Goal: Transaction & Acquisition: Purchase product/service

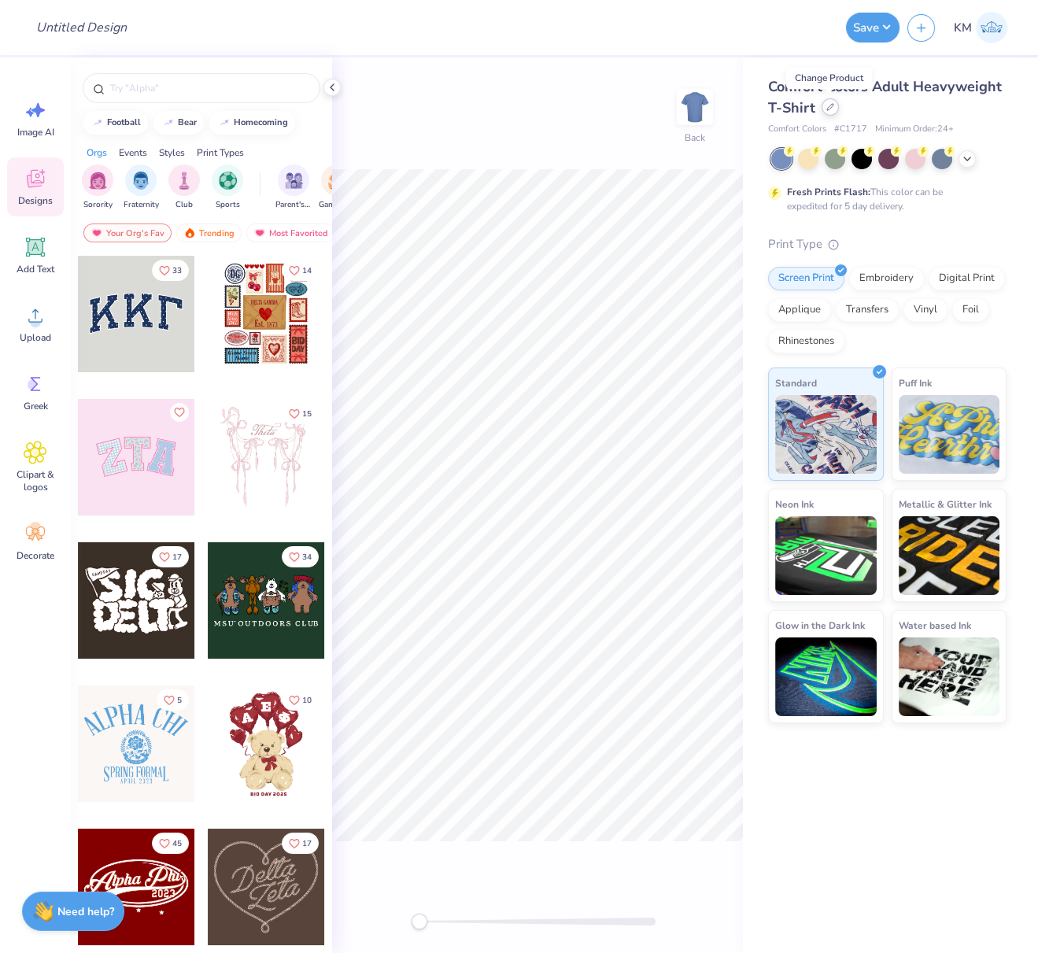
click at [835, 107] on div at bounding box center [829, 106] width 17 height 17
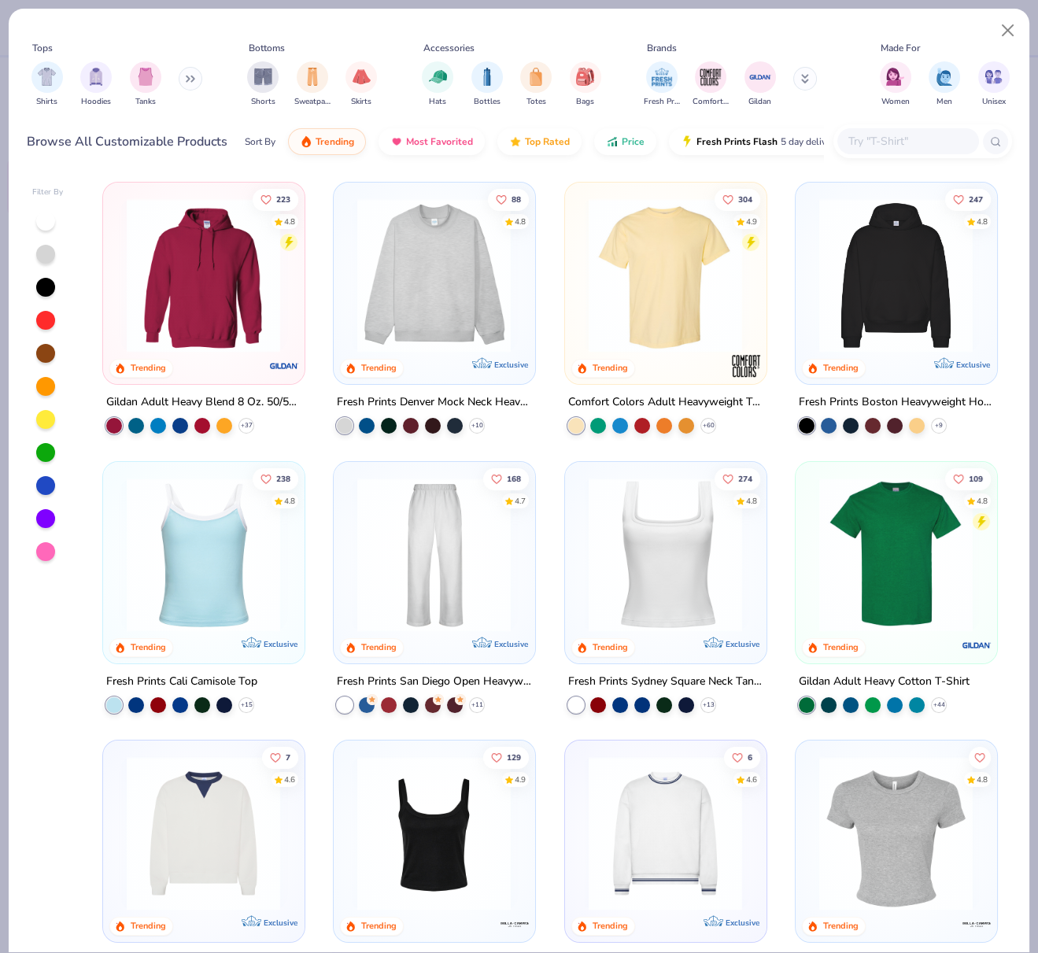
click at [877, 284] on img at bounding box center [895, 275] width 169 height 154
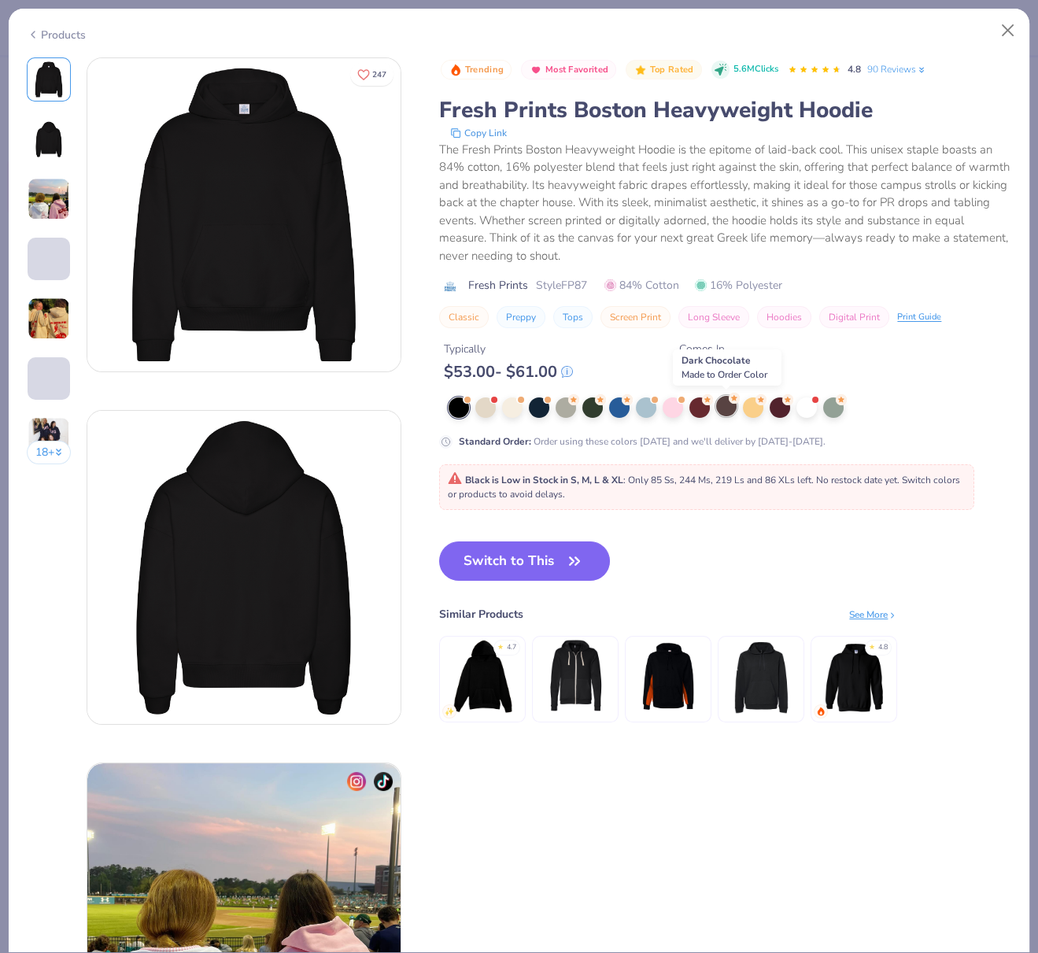
click at [727, 404] on div at bounding box center [726, 406] width 20 height 20
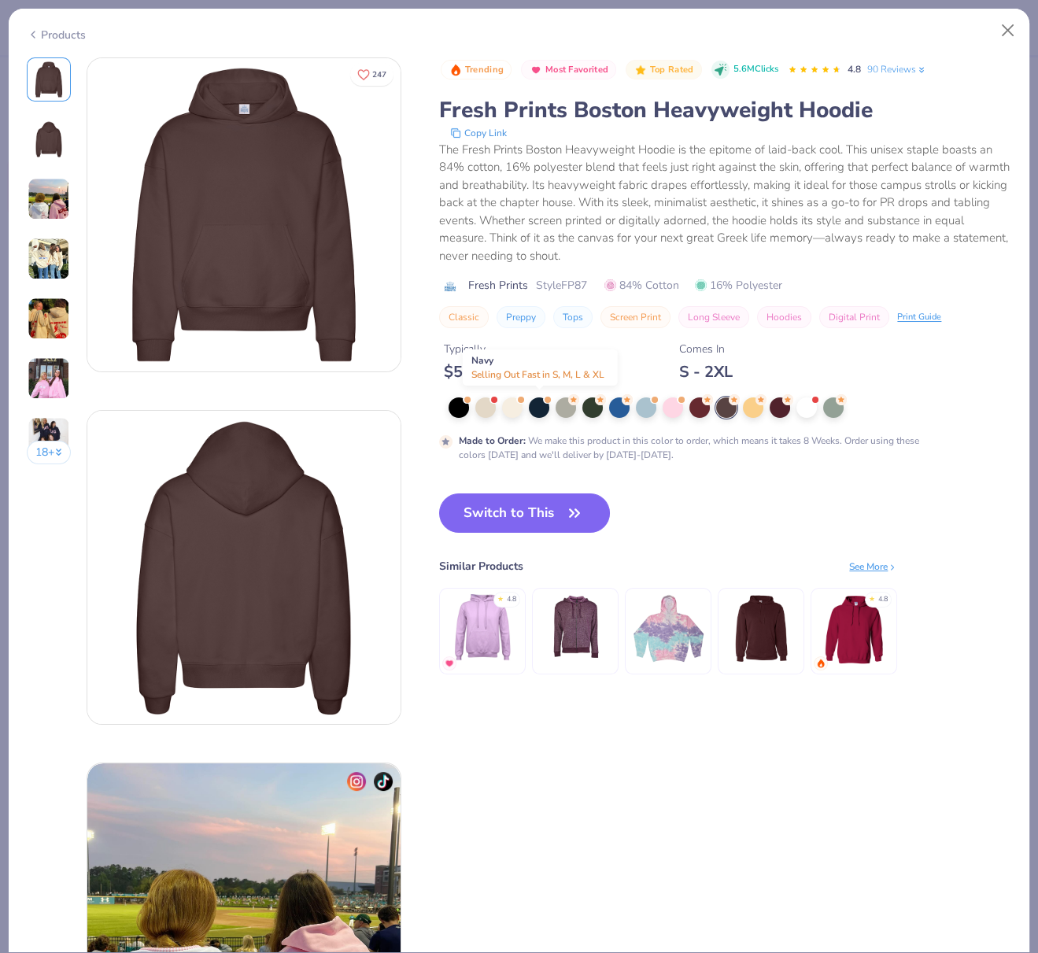
drag, startPoint x: 539, startPoint y: 405, endPoint x: 577, endPoint y: 453, distance: 61.1
click at [539, 405] on div at bounding box center [539, 407] width 20 height 20
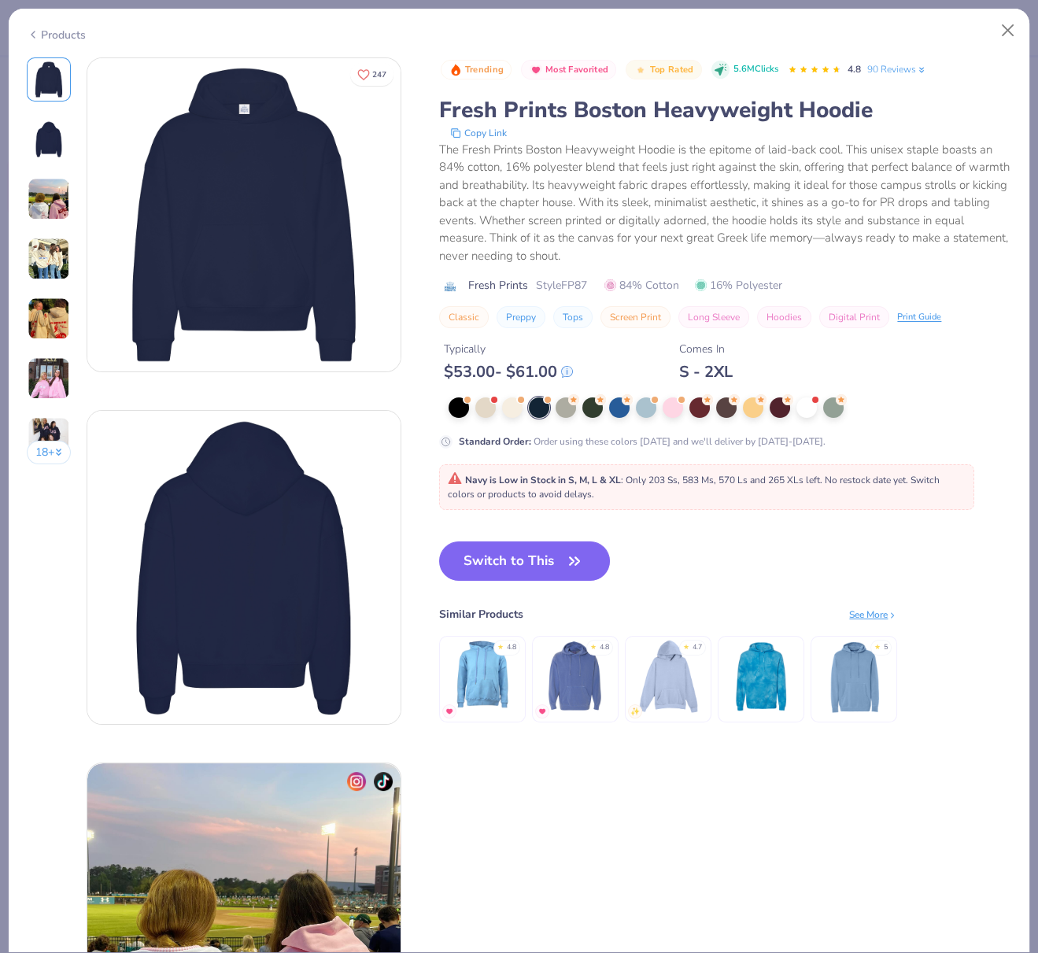
drag, startPoint x: 499, startPoint y: 567, endPoint x: 504, endPoint y: 618, distance: 51.4
click at [500, 567] on button "Switch to This" at bounding box center [524, 560] width 171 height 39
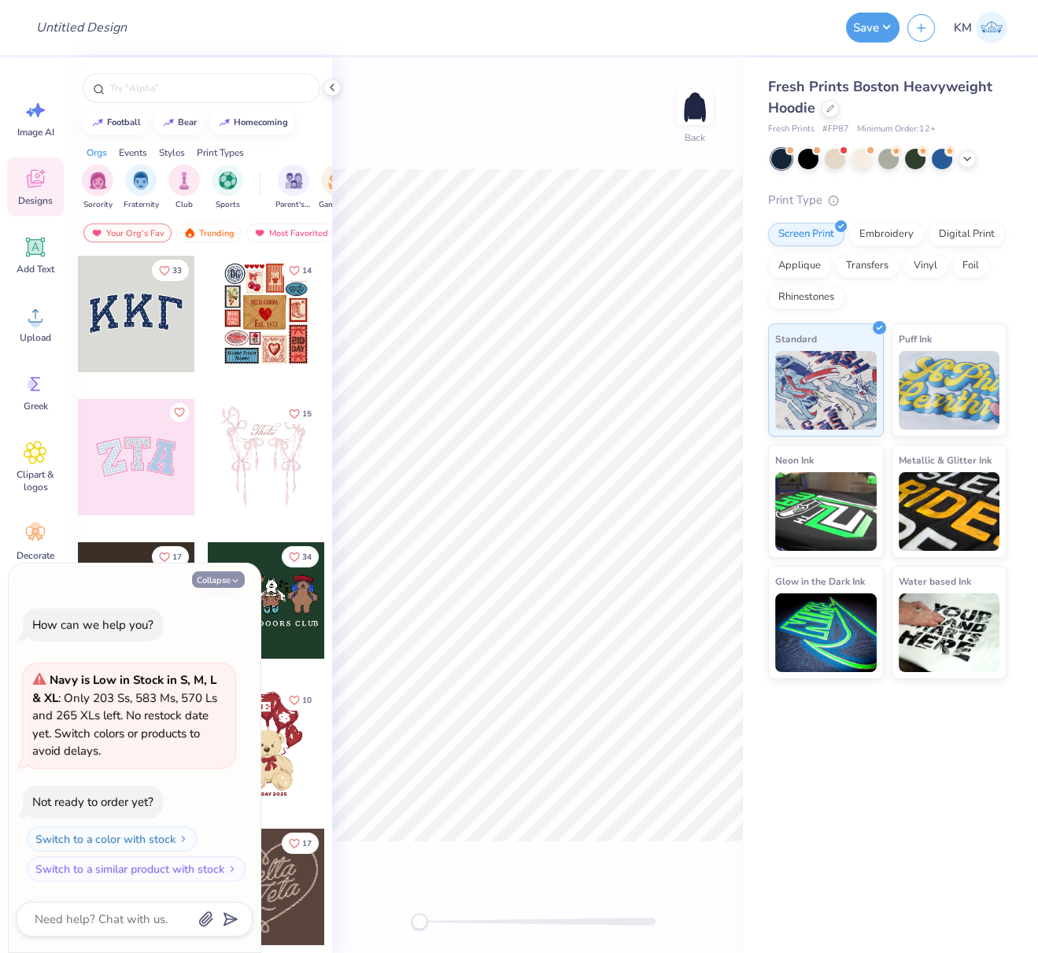
click at [212, 582] on button "Collapse" at bounding box center [218, 579] width 53 height 17
type textarea "x"
